Goal: Information Seeking & Learning: Learn about a topic

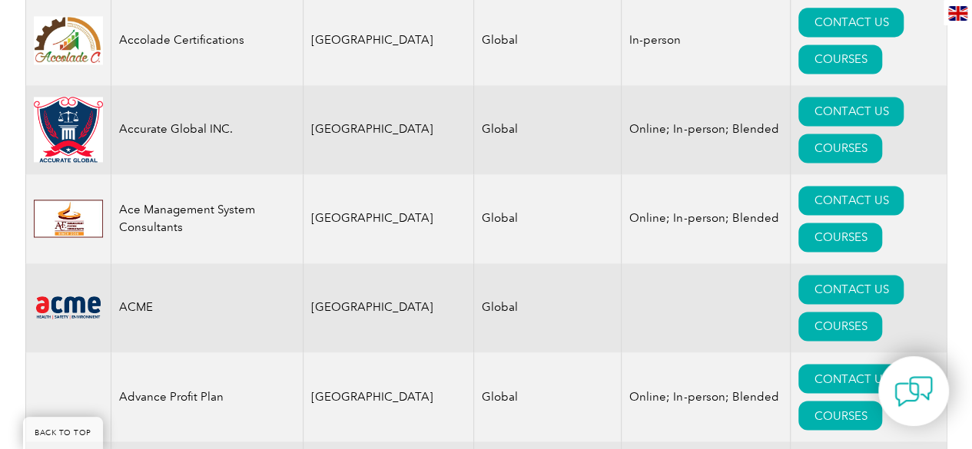
scroll to position [461, 0]
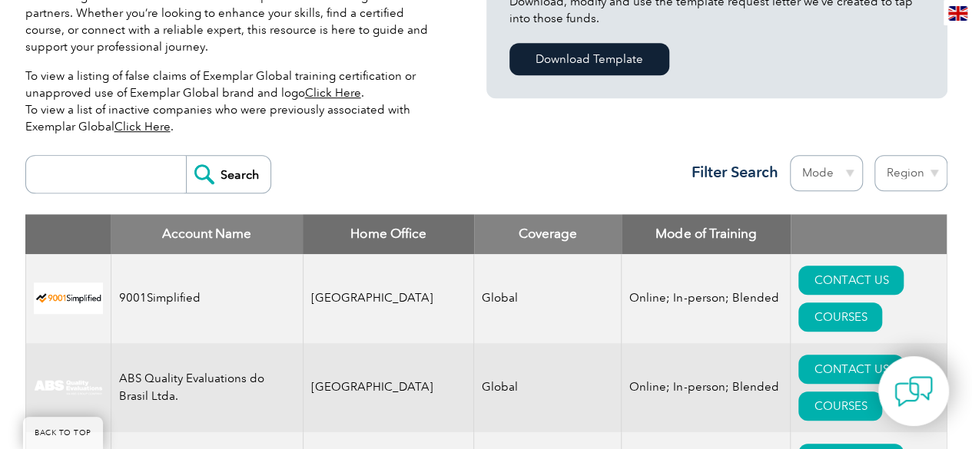
click at [143, 178] on input "search" at bounding box center [110, 174] width 152 height 37
type input "QC Training"
click at [207, 170] on input "Search" at bounding box center [228, 174] width 84 height 37
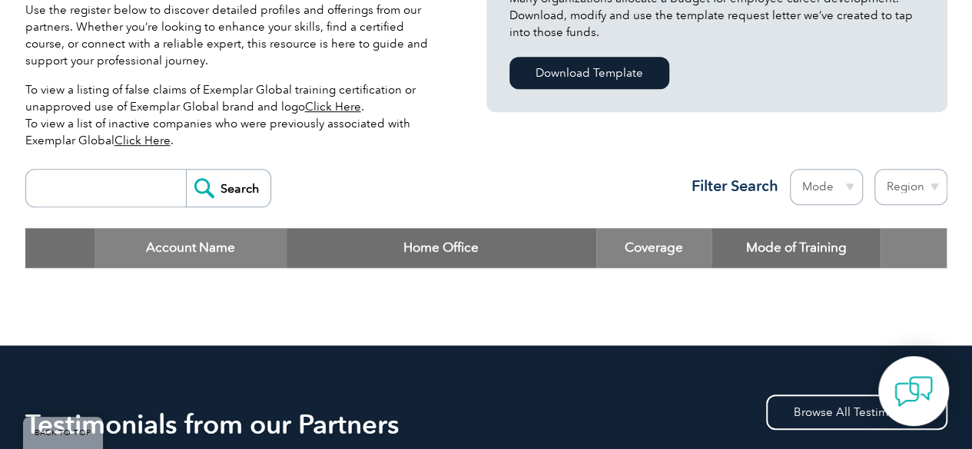
scroll to position [461, 0]
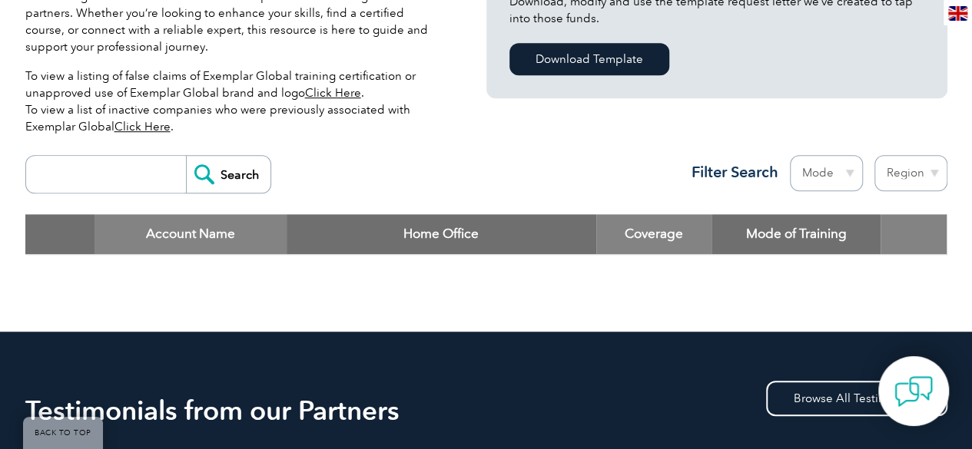
click at [124, 174] on input "search" at bounding box center [110, 174] width 152 height 37
type input "QC"
click at [187, 170] on input "Search" at bounding box center [228, 174] width 84 height 37
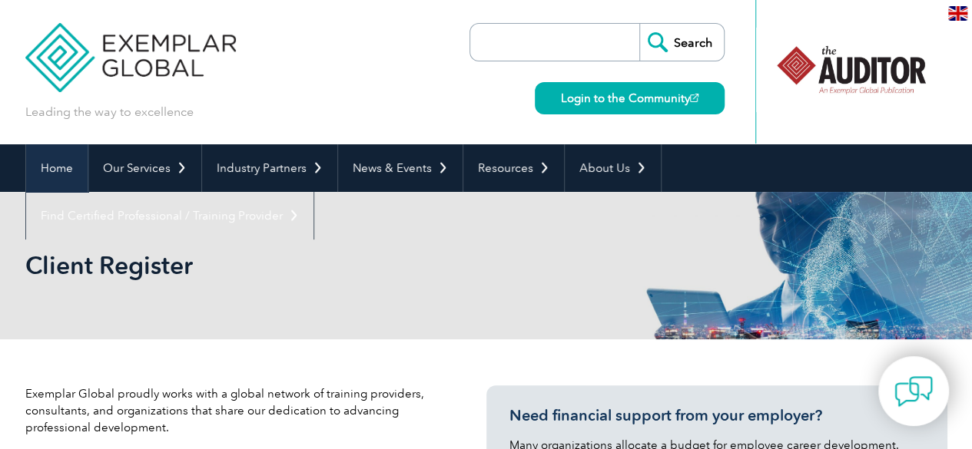
click at [61, 167] on link "Home" at bounding box center [56, 168] width 61 height 48
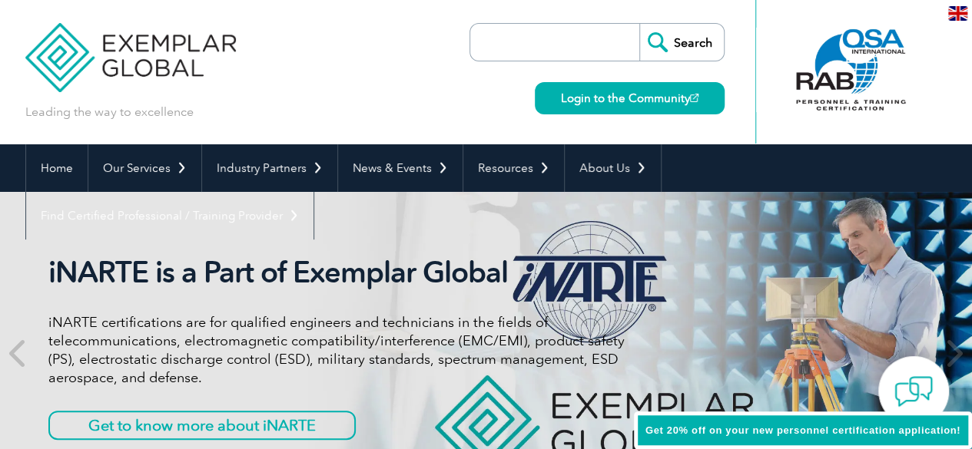
click at [63, 50] on img at bounding box center [130, 46] width 211 height 92
